Goal: Navigation & Orientation: Find specific page/section

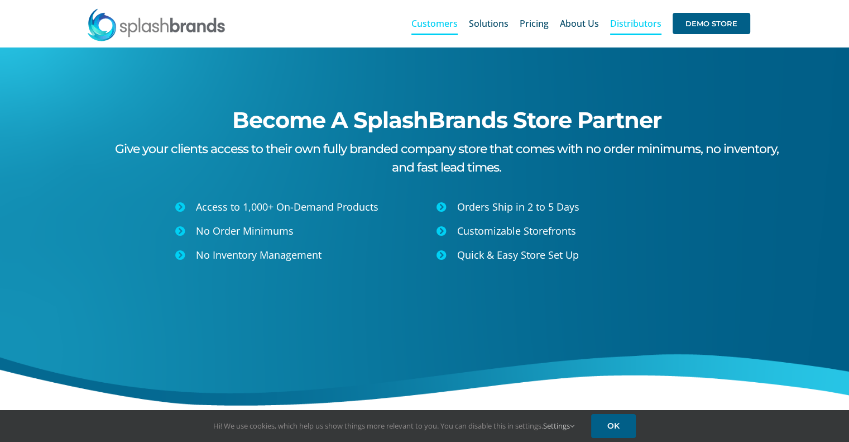
click at [432, 23] on span "Customers" at bounding box center [434, 23] width 46 height 9
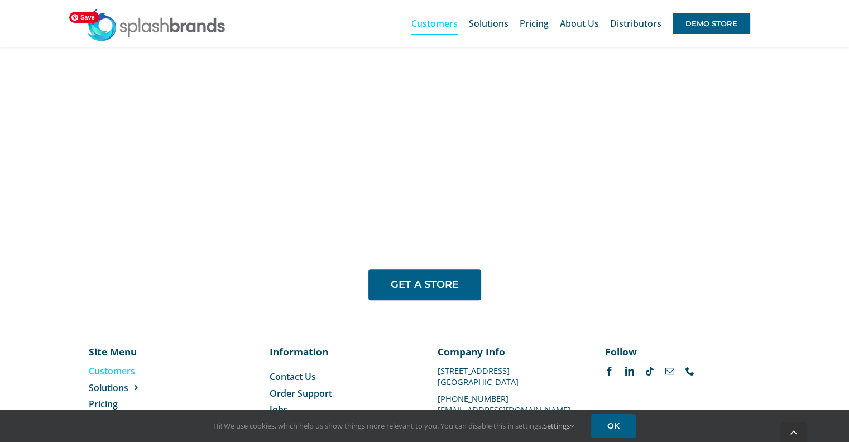
scroll to position [899, 0]
